Goal: Transaction & Acquisition: Purchase product/service

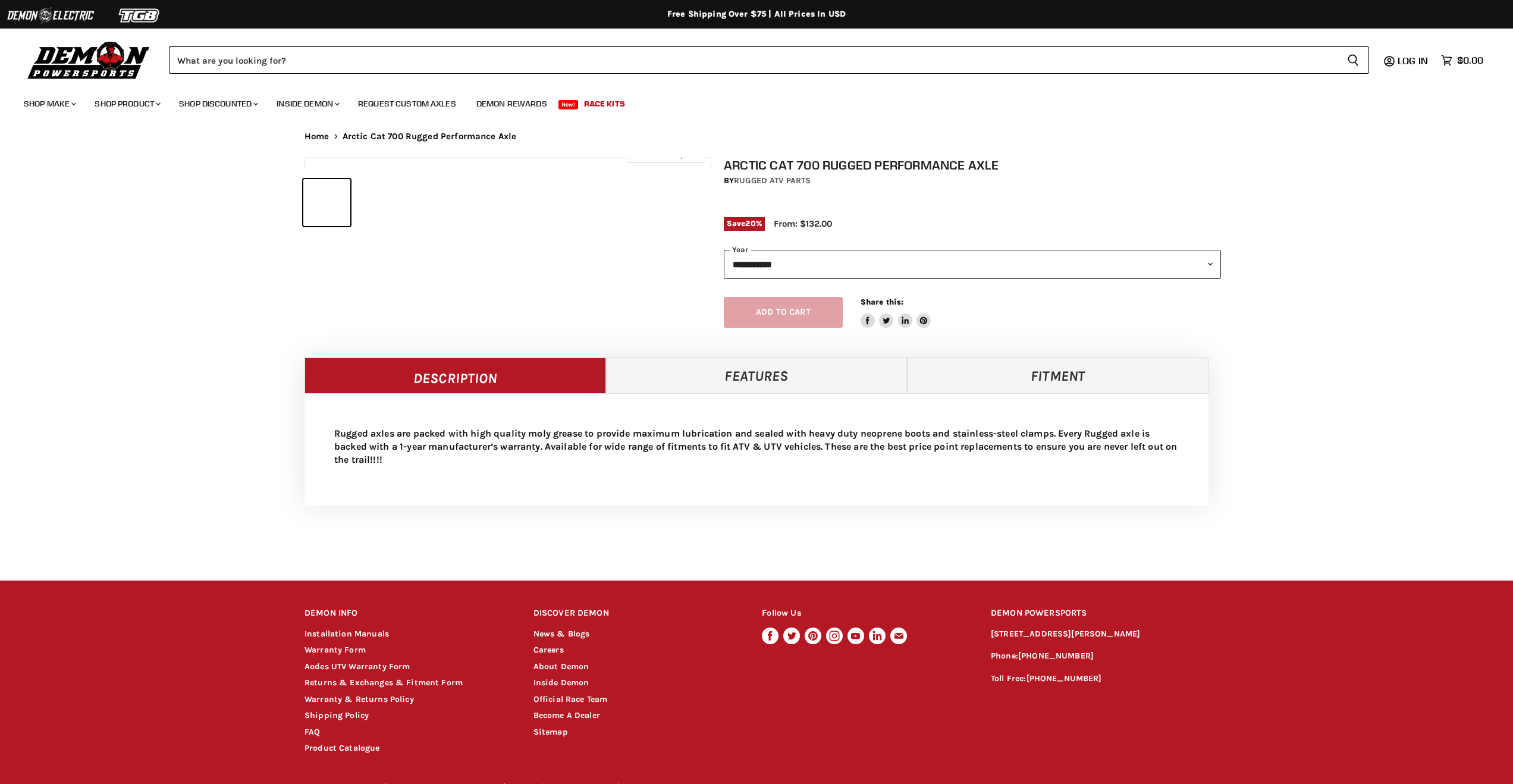
select select "******"
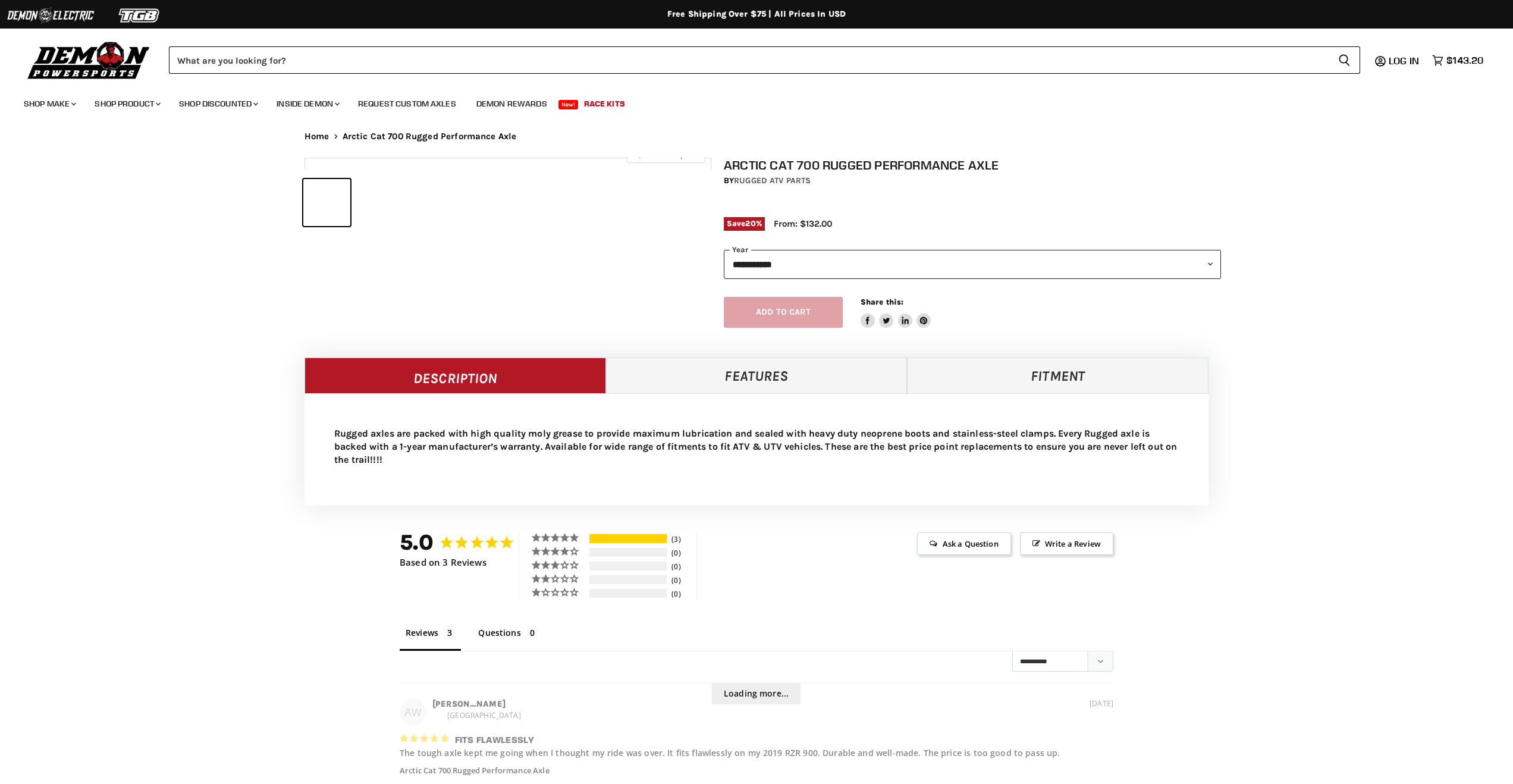
select select "******"
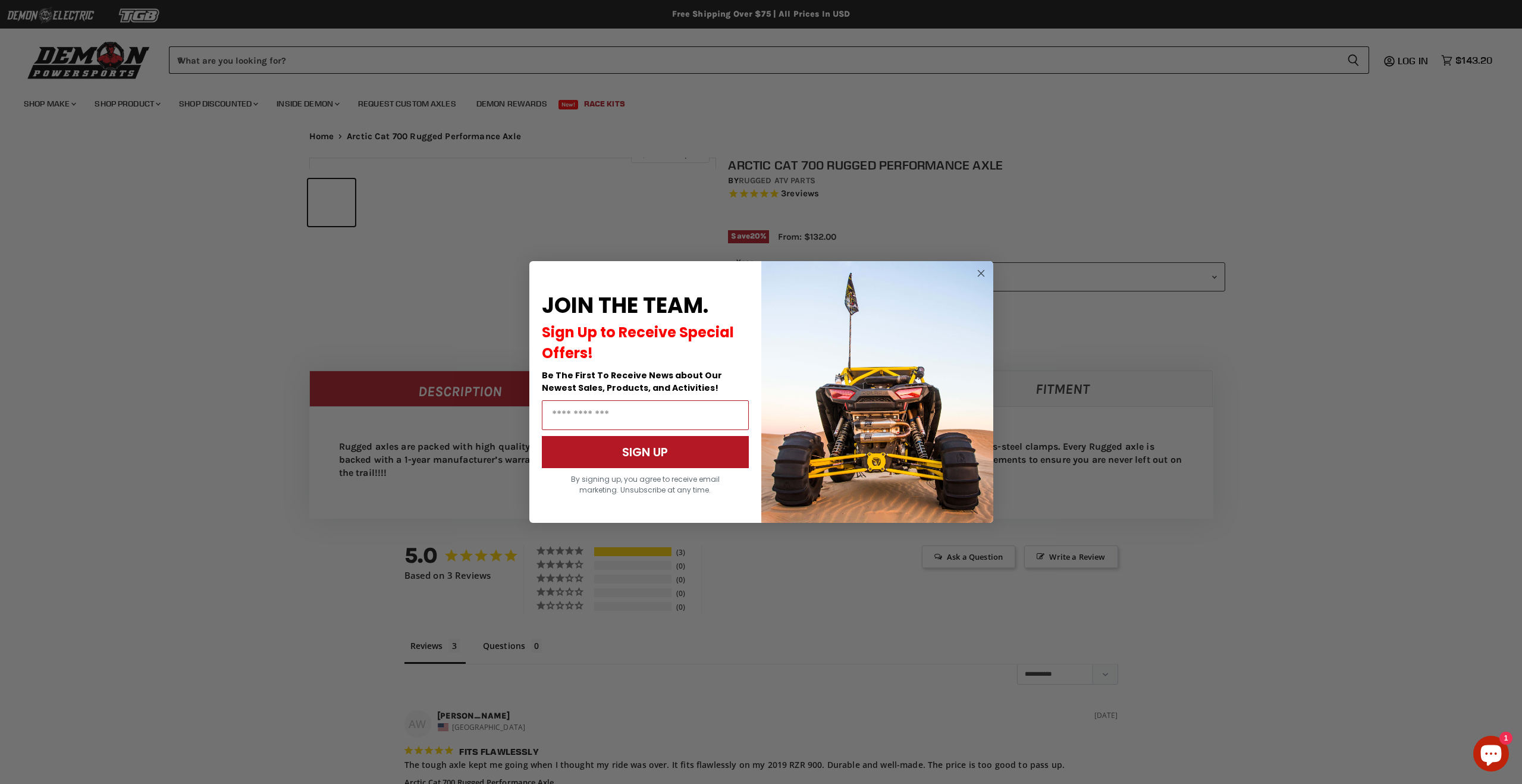
scroll to position [675, 0]
